Goal: Task Accomplishment & Management: Use online tool/utility

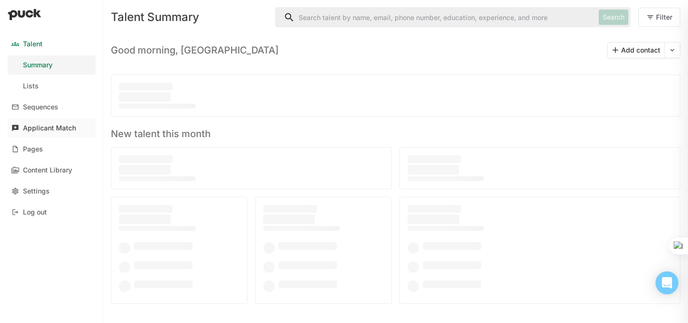
click at [56, 128] on div "Applicant Match" at bounding box center [49, 128] width 53 height 8
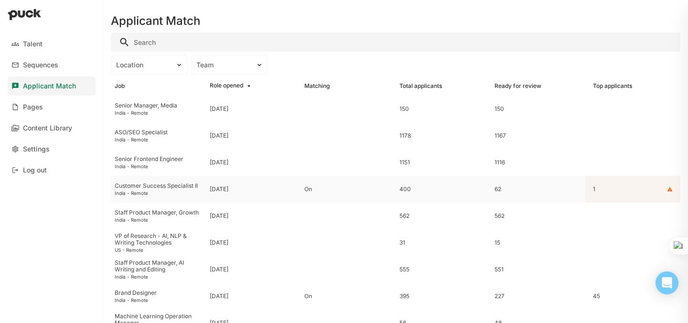
click at [175, 185] on div "Customer Success Specialist II" at bounding box center [158, 185] width 87 height 7
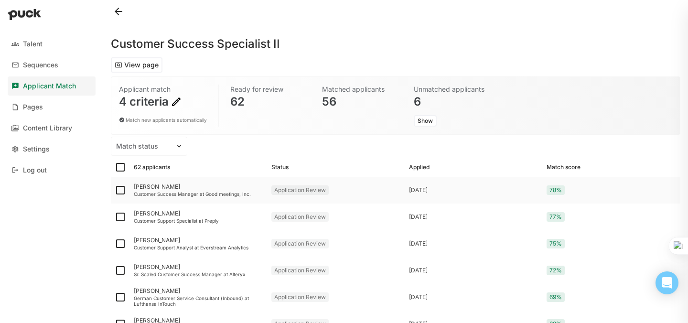
click at [163, 187] on div "Rajarshee Maiti" at bounding box center [199, 186] width 130 height 7
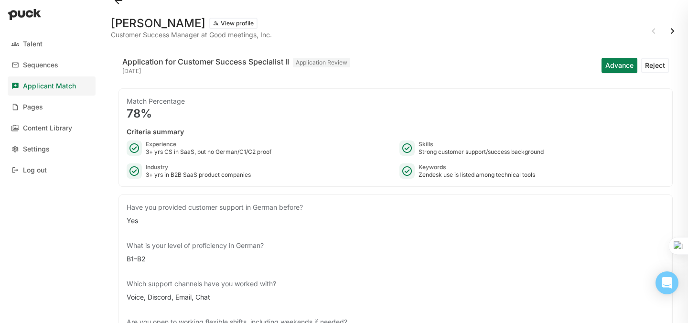
scroll to position [7, 0]
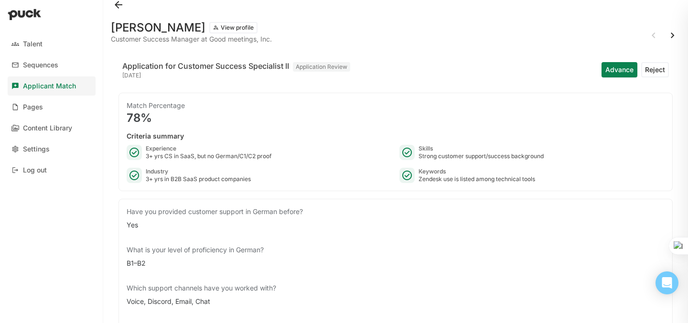
click at [114, 6] on button at bounding box center [118, 4] width 15 height 15
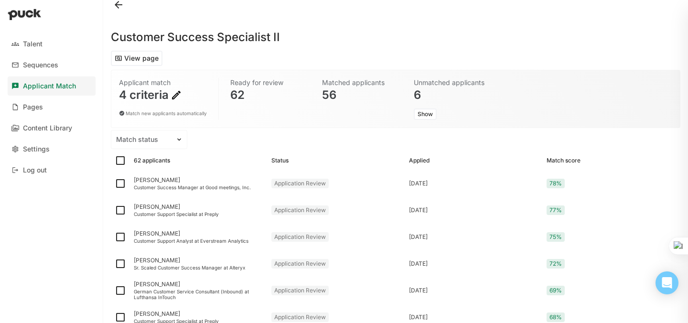
click at [175, 92] on img at bounding box center [176, 94] width 11 height 11
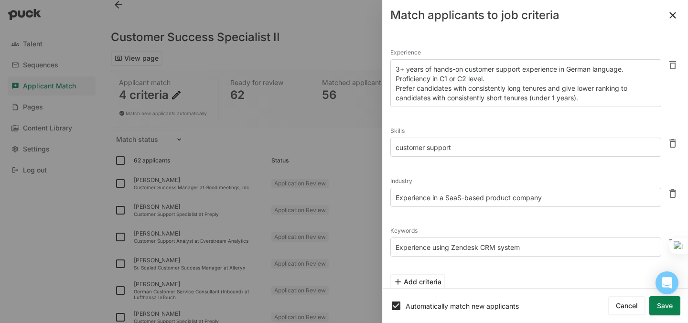
click at [672, 18] on button at bounding box center [672, 15] width 15 height 15
